Goal: Information Seeking & Learning: Check status

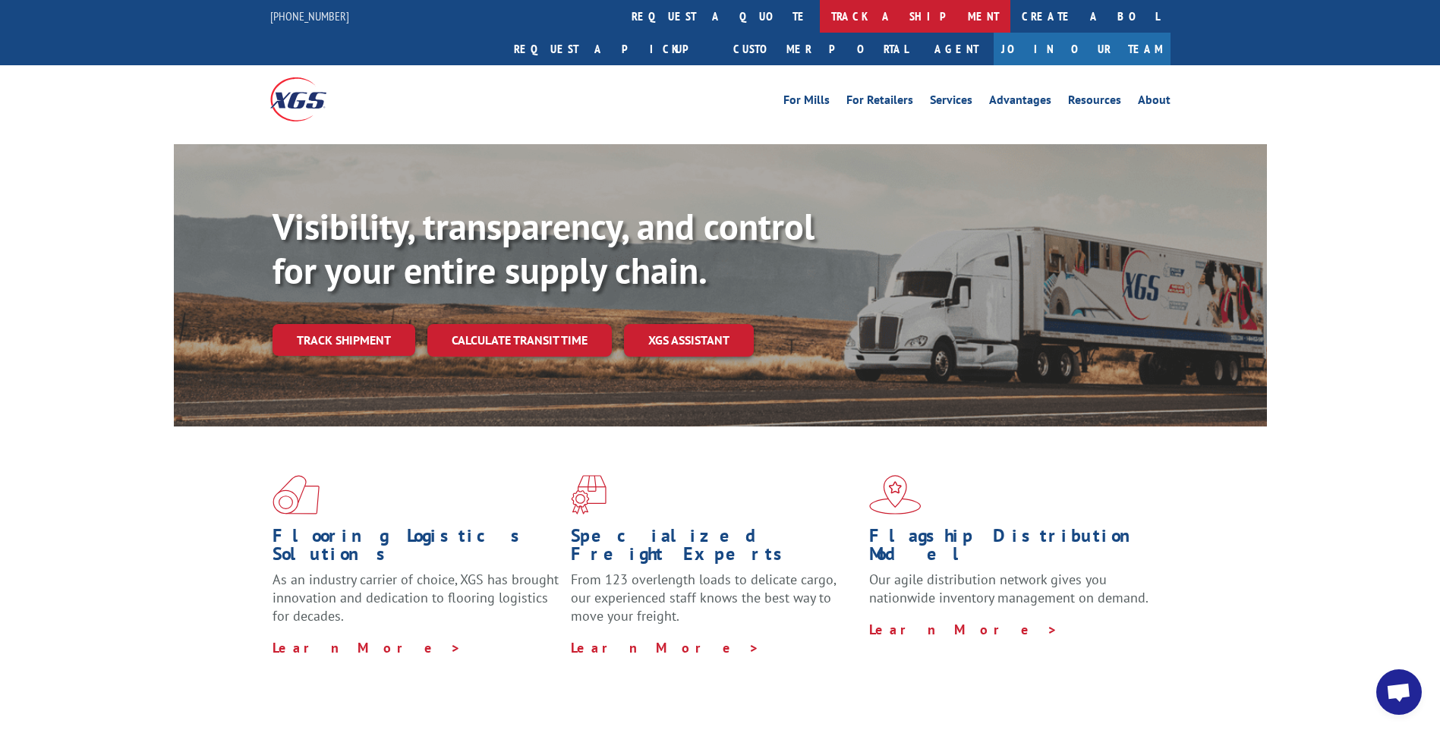
click at [820, 22] on link "track a shipment" at bounding box center [915, 16] width 191 height 33
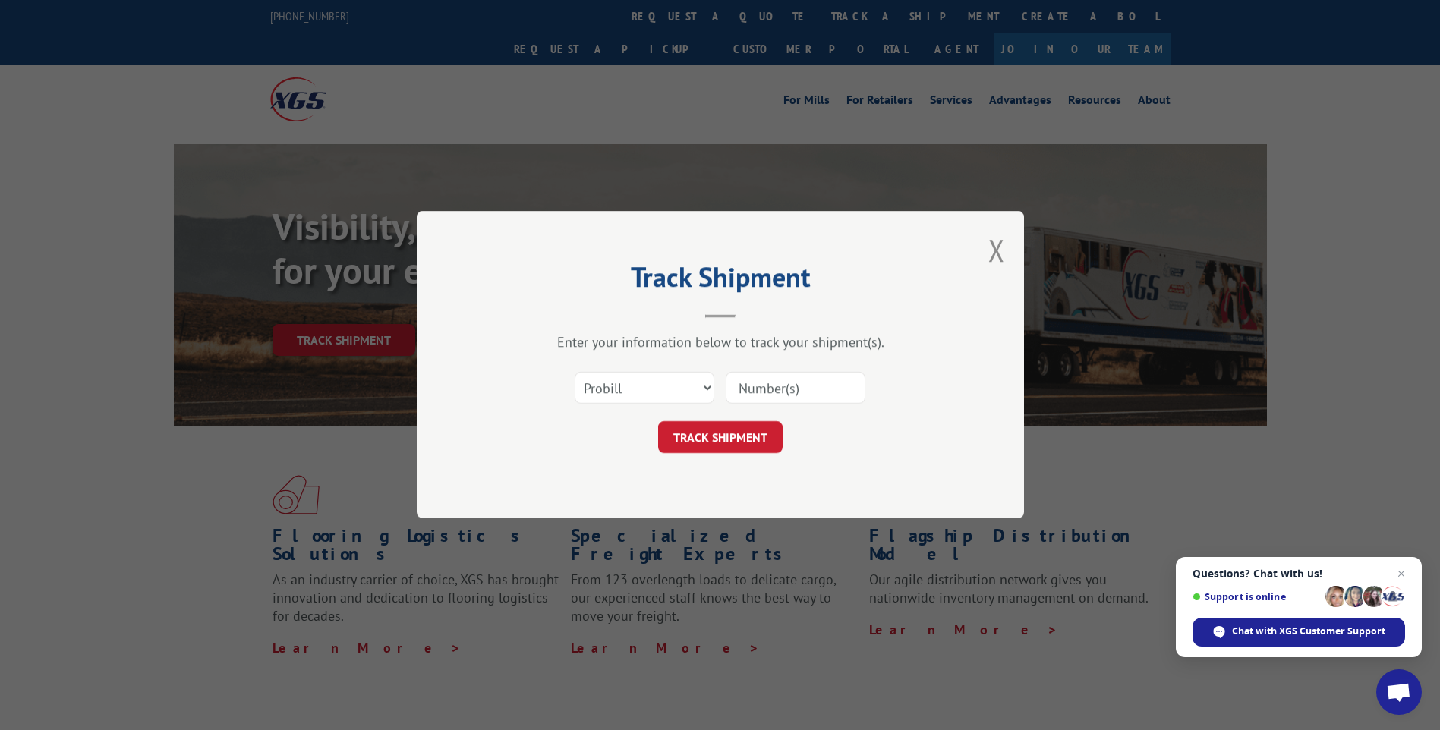
click at [771, 389] on input at bounding box center [796, 389] width 140 height 32
paste input "17587214"
type input "17587214"
click at [747, 442] on button "TRACK SHIPMENT" at bounding box center [720, 438] width 124 height 32
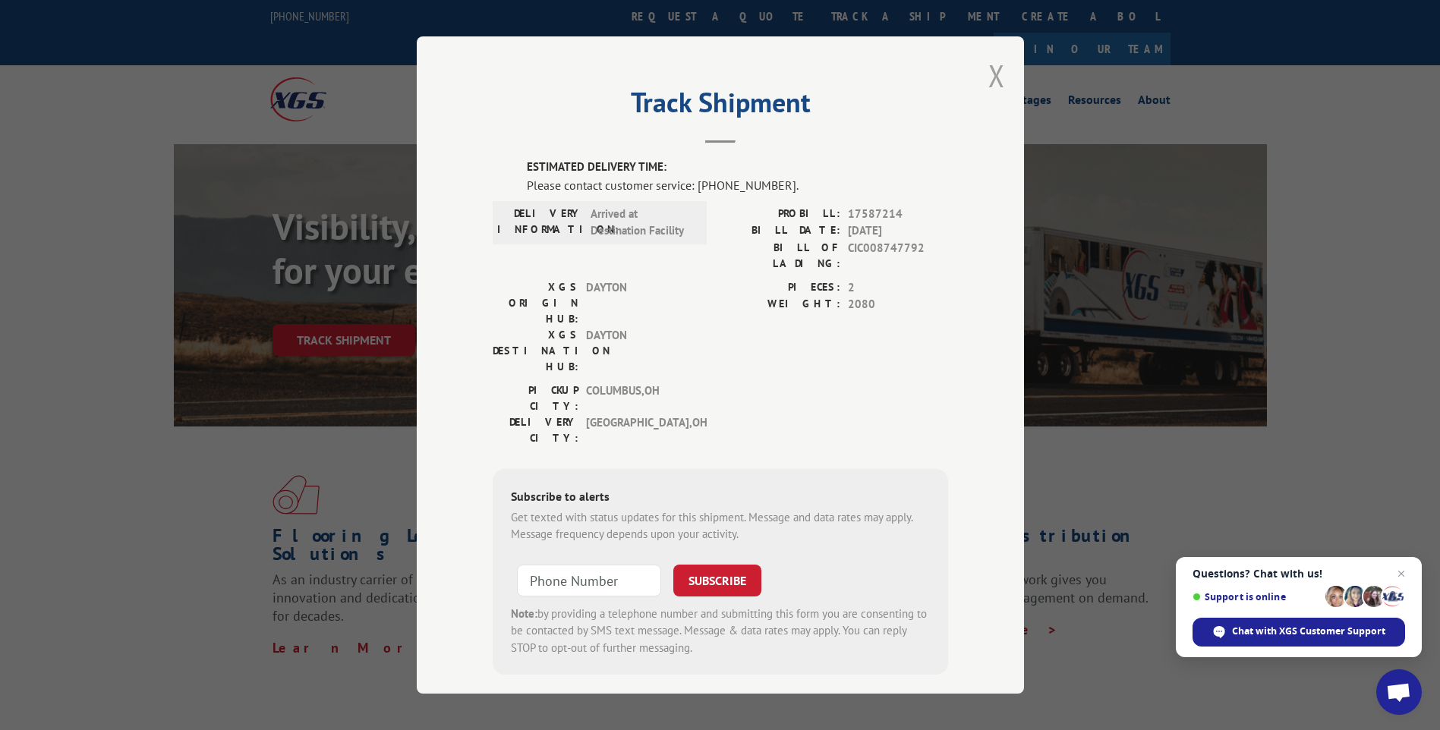
click at [1000, 76] on button "Close modal" at bounding box center [996, 75] width 17 height 40
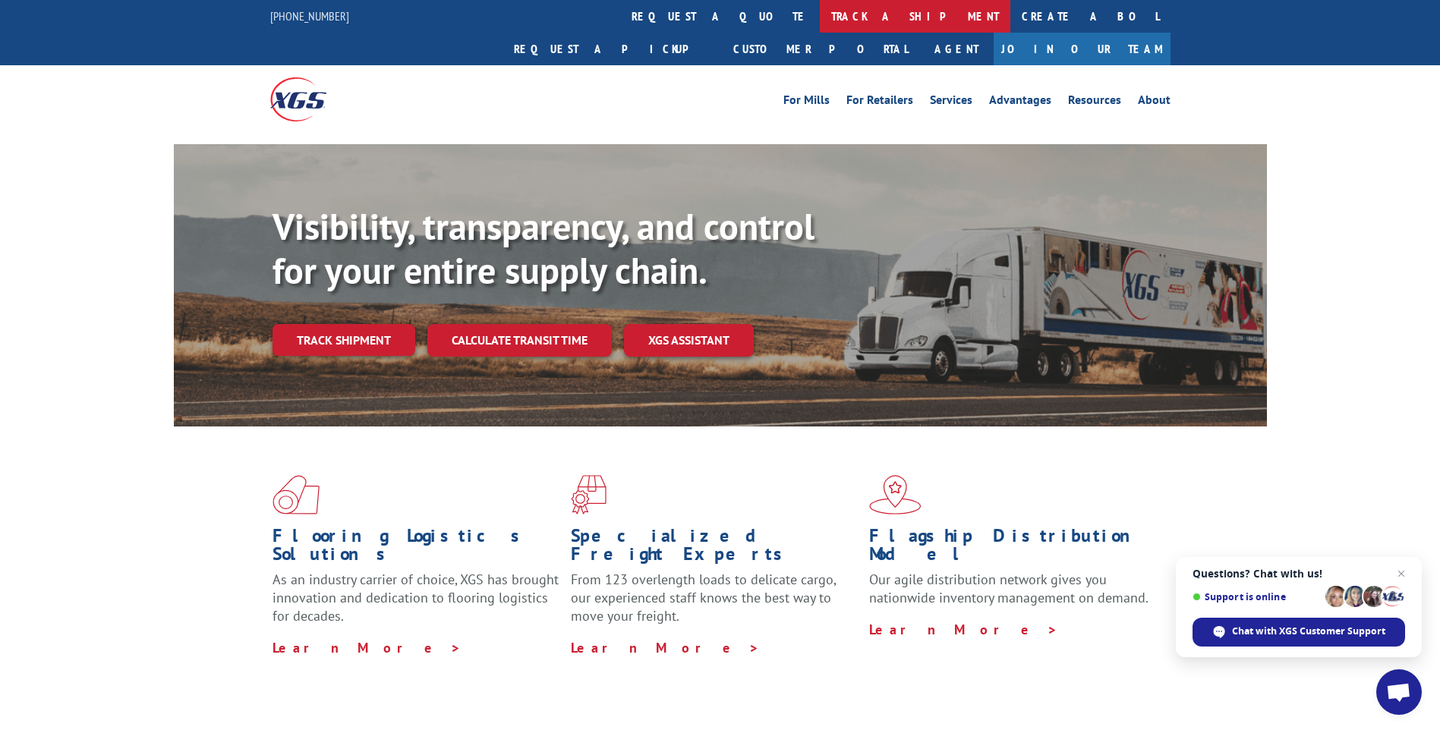
click at [820, 18] on link "track a shipment" at bounding box center [915, 16] width 191 height 33
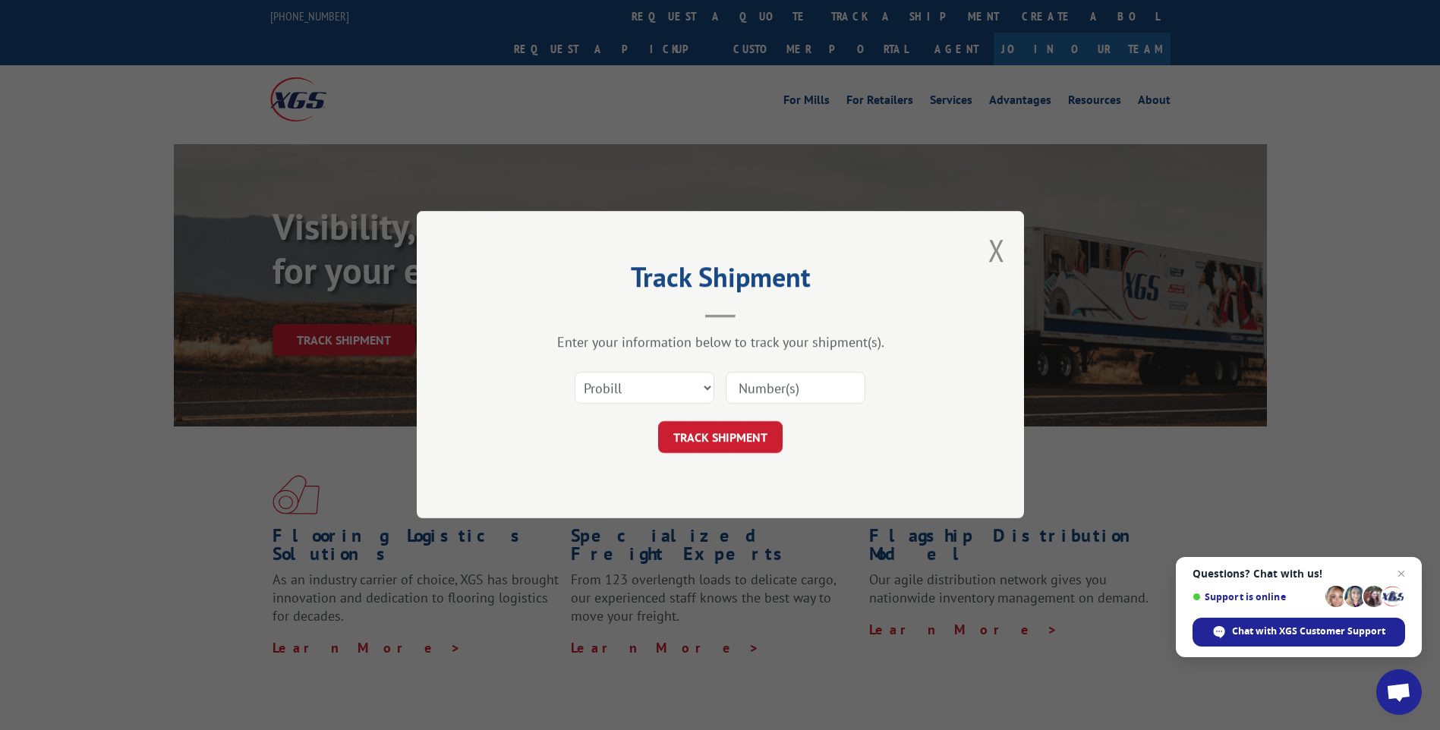
paste input "17590374"
type input "17590374"
click at [743, 430] on button "TRACK SHIPMENT" at bounding box center [720, 438] width 124 height 32
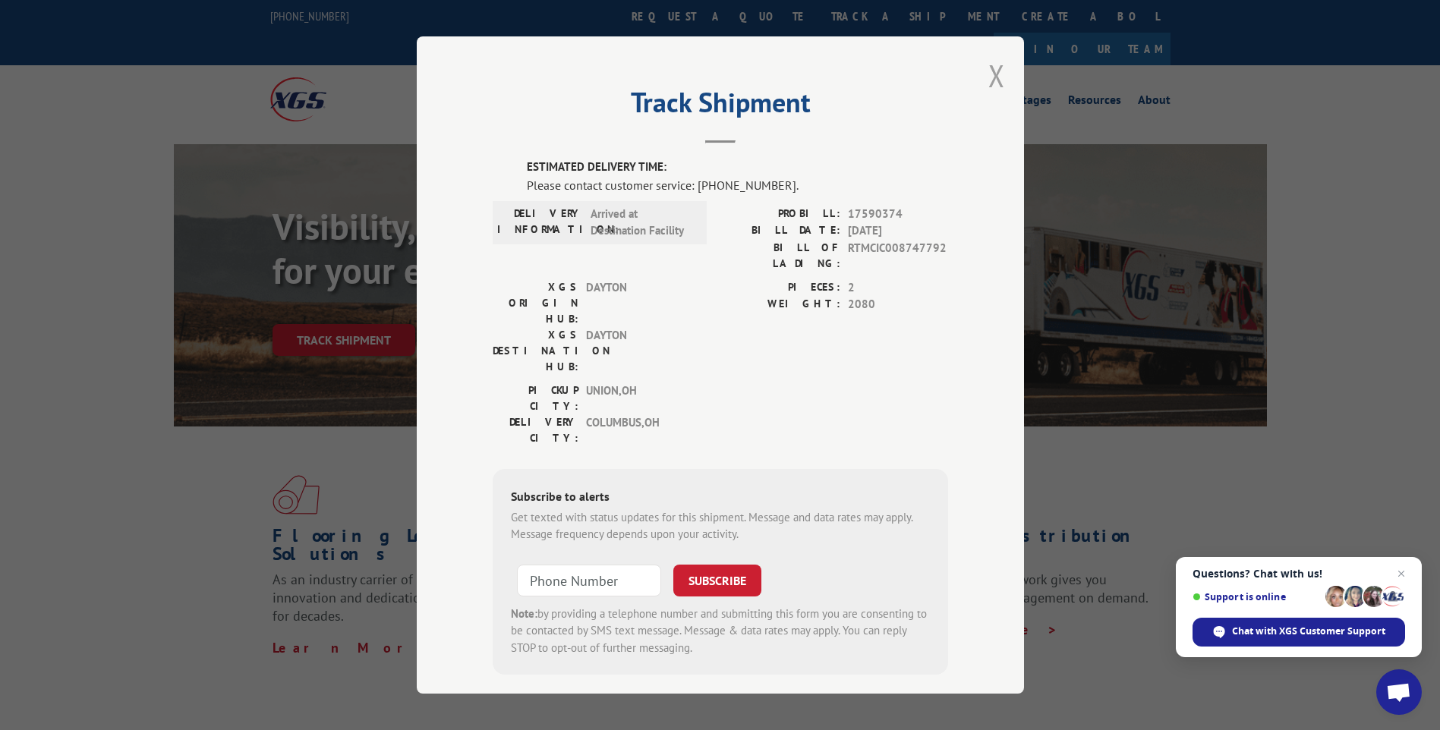
click at [993, 75] on button "Close modal" at bounding box center [996, 75] width 17 height 40
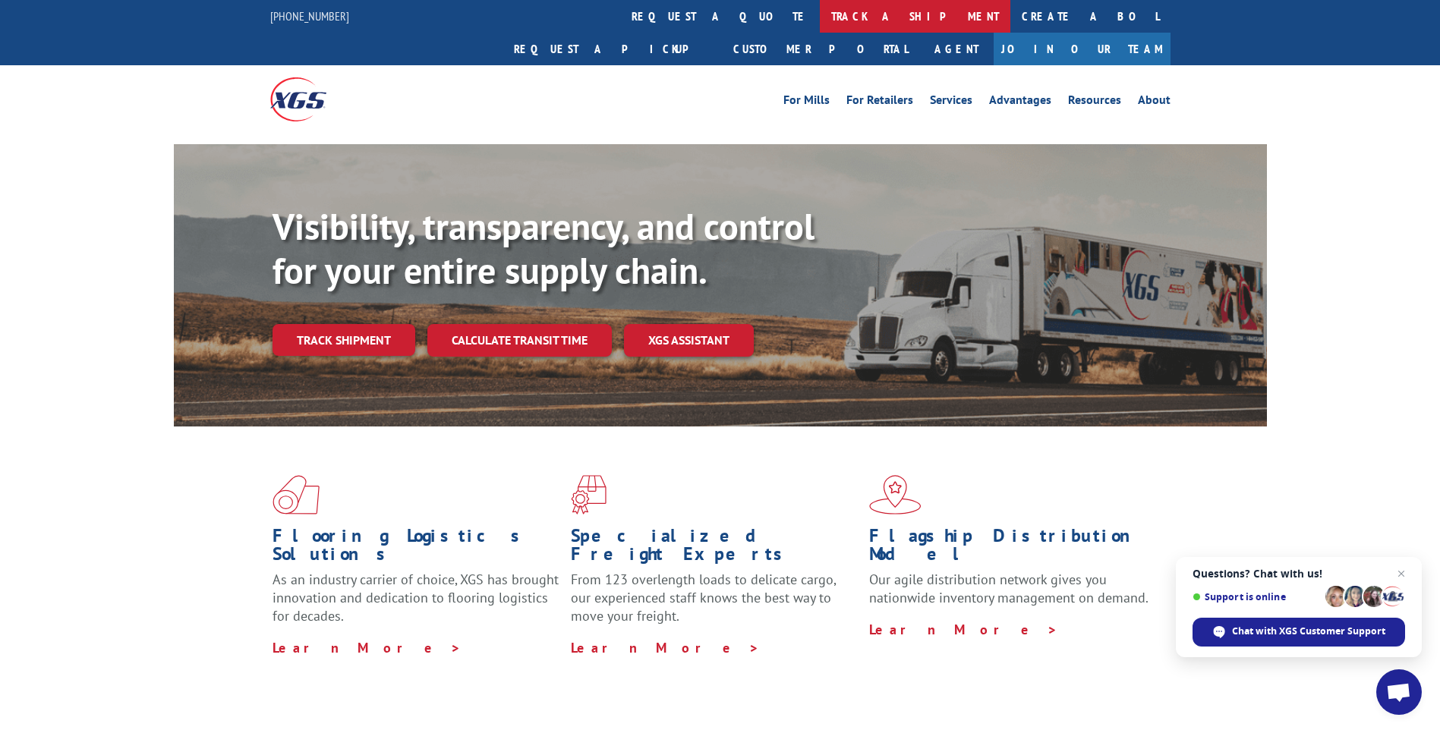
click at [820, 20] on link "track a shipment" at bounding box center [915, 16] width 191 height 33
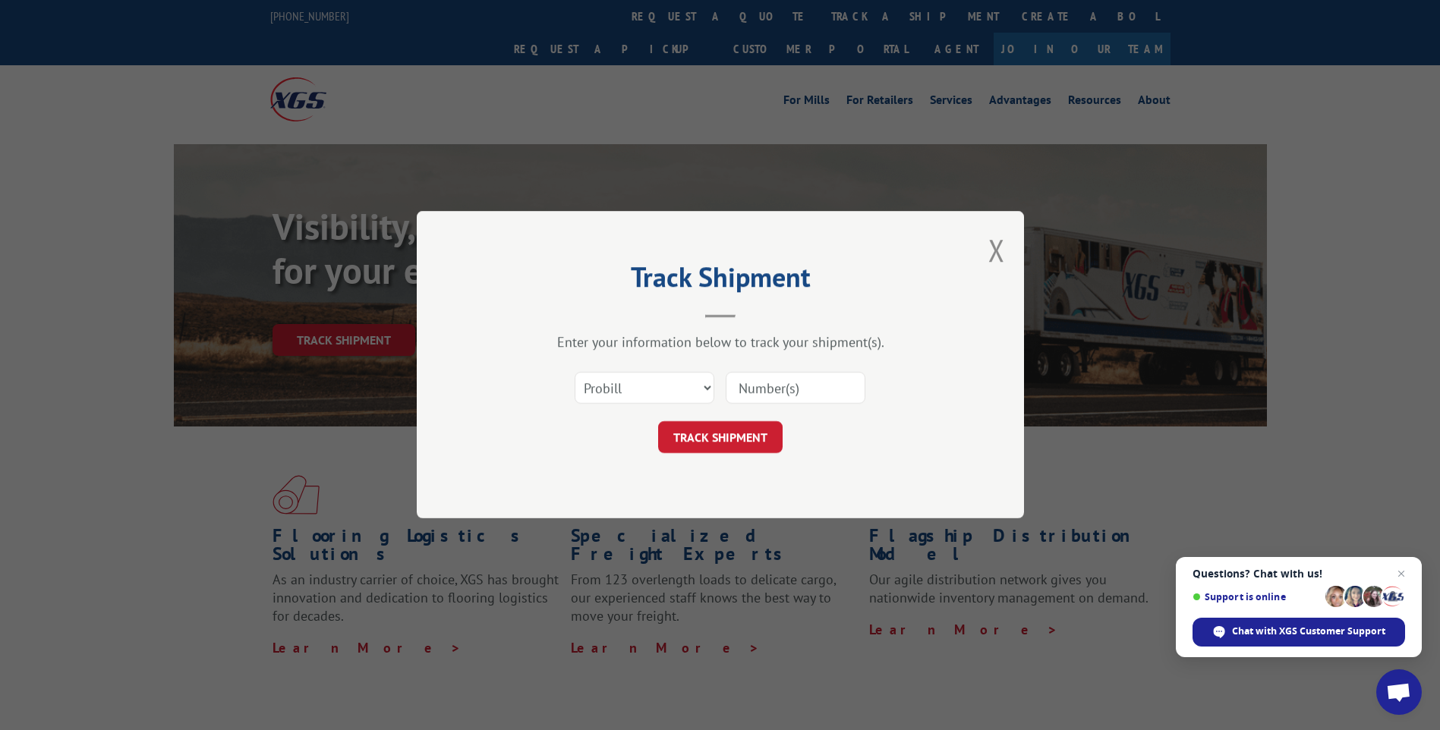
paste input "17590374"
type input "17590374"
click at [745, 431] on button "TRACK SHIPMENT" at bounding box center [720, 438] width 124 height 32
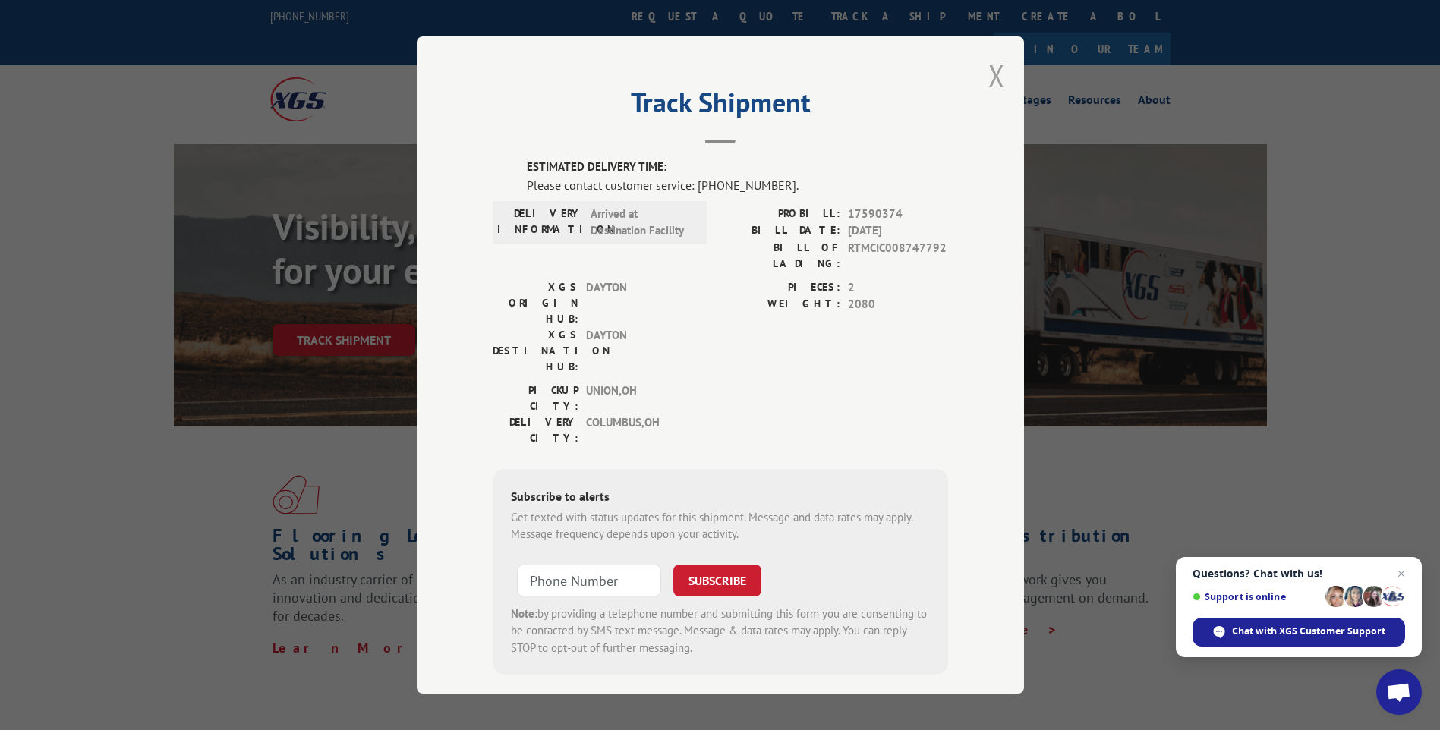
click at [997, 77] on button "Close modal" at bounding box center [996, 75] width 17 height 40
